Goal: Obtain resource: Obtain resource

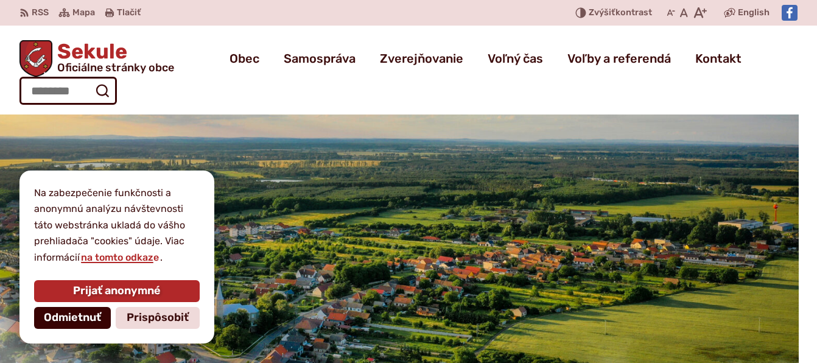
click at [69, 320] on span "Odmietnuť" at bounding box center [72, 317] width 57 height 13
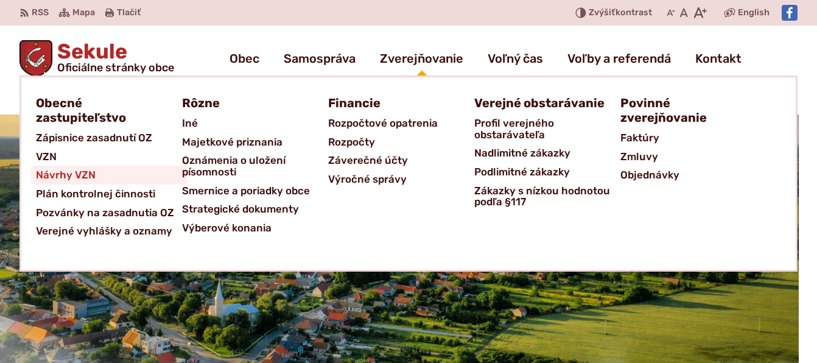
click at [78, 169] on span "Návrhy VZN" at bounding box center [66, 175] width 60 height 19
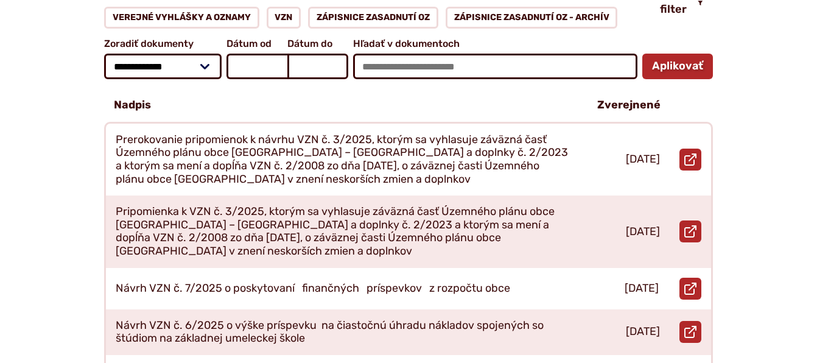
scroll to position [305, 0]
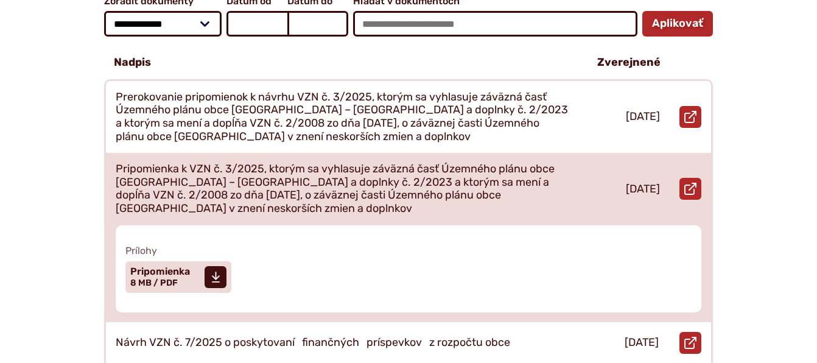
click at [264, 172] on p "Pripomienka k VZN č. 3/2025, ktorým sa vyhlasuje záväzná časť Územného plánu ob…" at bounding box center [342, 189] width 453 height 52
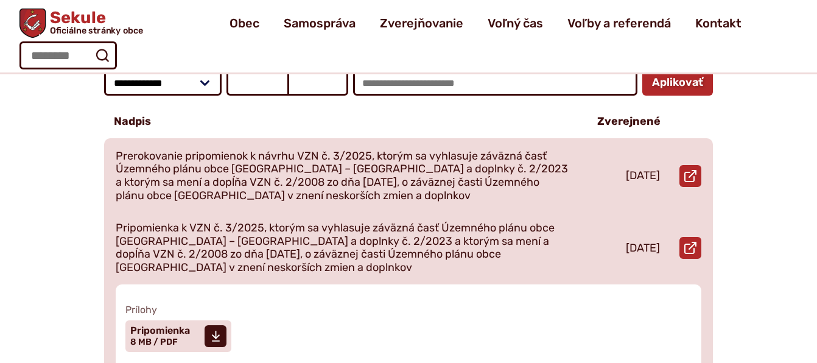
scroll to position [244, 0]
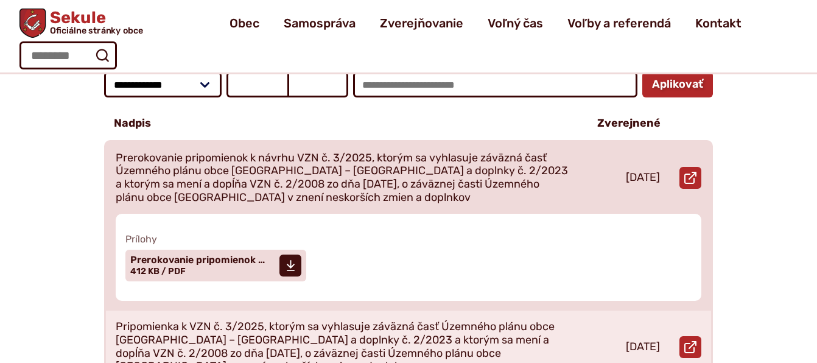
click at [213, 154] on p "Prerokovanie pripomienok k návrhu VZN č. 3/2025, ktorým sa vyhlasuje záväzná ča…" at bounding box center [342, 178] width 453 height 52
click at [186, 255] on span "Prerokovanie pripomienok …" at bounding box center [197, 260] width 135 height 10
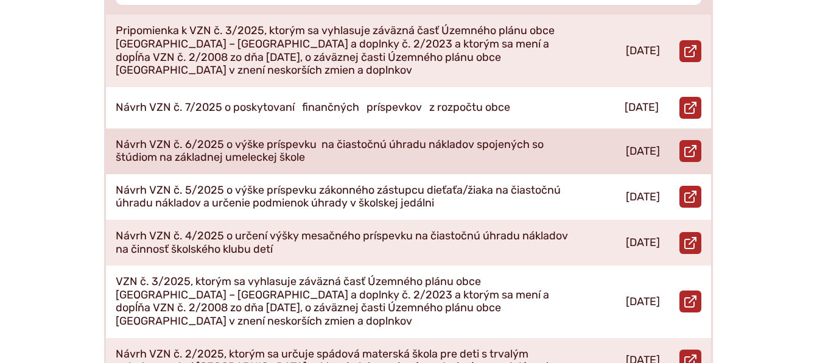
scroll to position [609, 0]
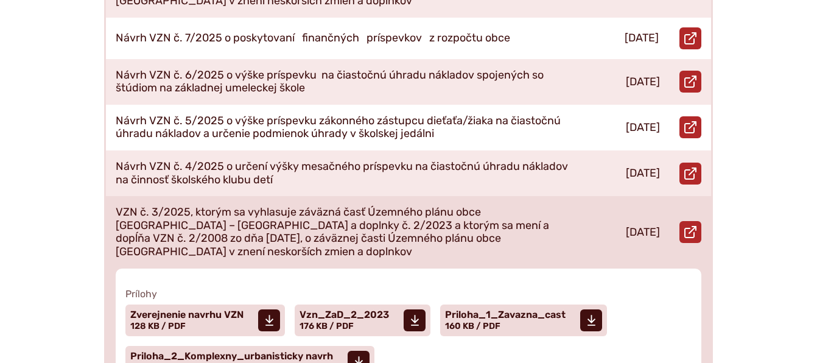
click at [316, 210] on p "VZN č. 3/2025, ktorým sa vyhlasuje záväzná časť Územného plánu obce [GEOGRAPHIC…" at bounding box center [342, 232] width 453 height 52
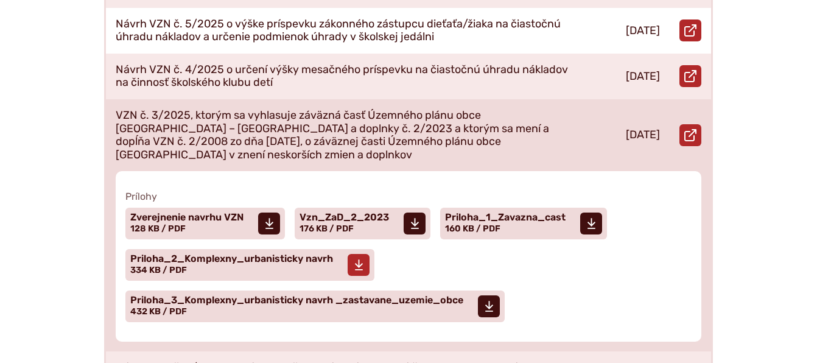
click at [243, 254] on span "Priloha_2_Komplexny_urbanisticky navrh" at bounding box center [231, 259] width 203 height 10
click at [246, 291] on span "Priloha_3_Komplexny_urbanisticky navrh _zastavane_uzemie_obce Veľkosť a typ súb…" at bounding box center [296, 306] width 333 height 30
